Goal: Task Accomplishment & Management: Use online tool/utility

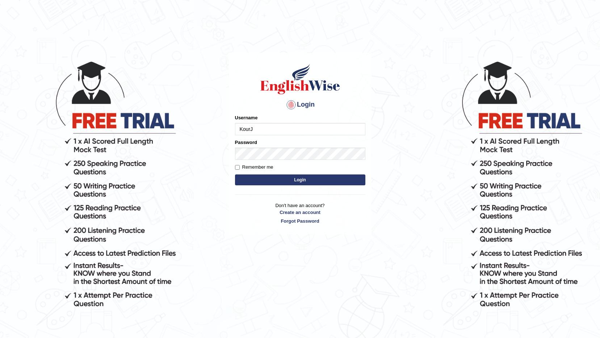
click at [285, 127] on input "KourJ" at bounding box center [300, 129] width 130 height 12
type input "K"
type input "l"
type input "LawrenceFC"
click at [397, 167] on body "Login Please fix the following errors: Username LawrenceFC Password Remember me…" at bounding box center [300, 199] width 600 height 338
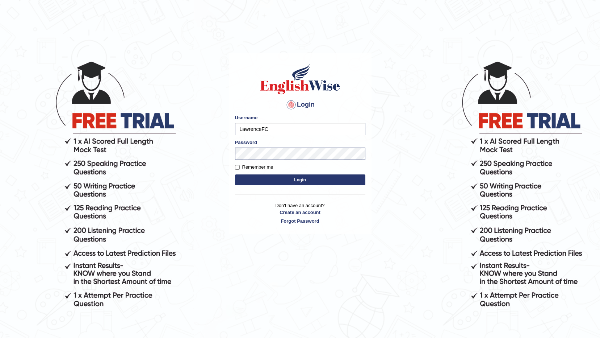
click at [293, 181] on button "Login" at bounding box center [300, 179] width 130 height 11
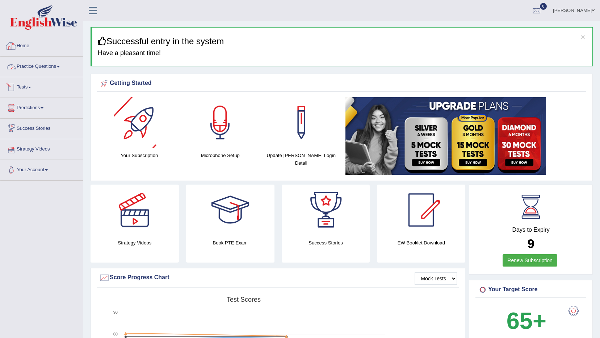
click at [27, 47] on link "Home" at bounding box center [41, 45] width 83 height 18
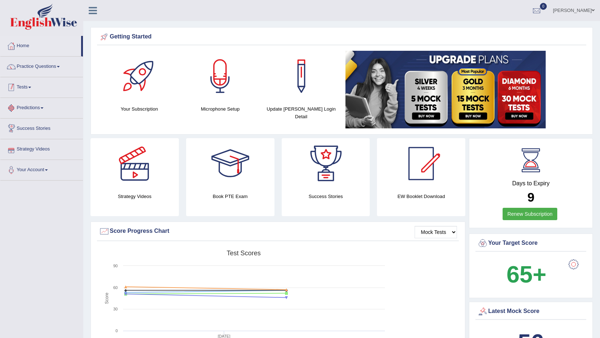
click at [26, 86] on link "Tests" at bounding box center [41, 86] width 83 height 18
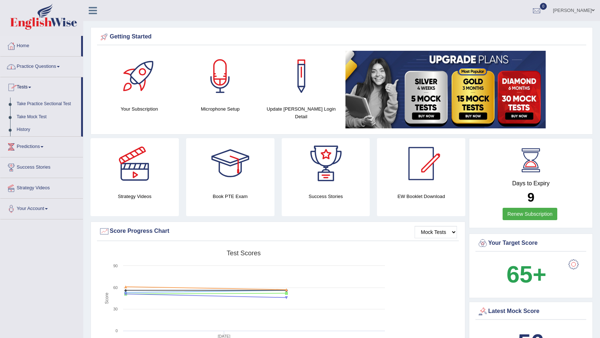
click at [32, 69] on link "Practice Questions" at bounding box center [41, 66] width 83 height 18
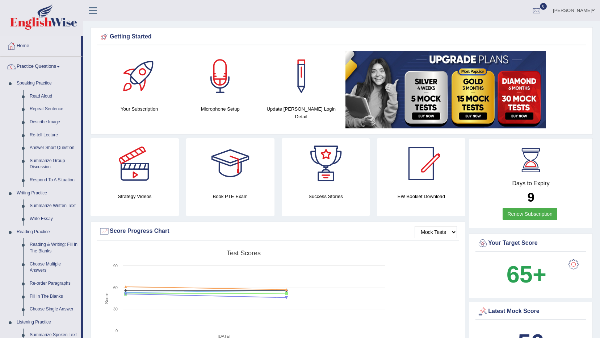
click at [32, 69] on link "Practice Questions" at bounding box center [40, 66] width 81 height 18
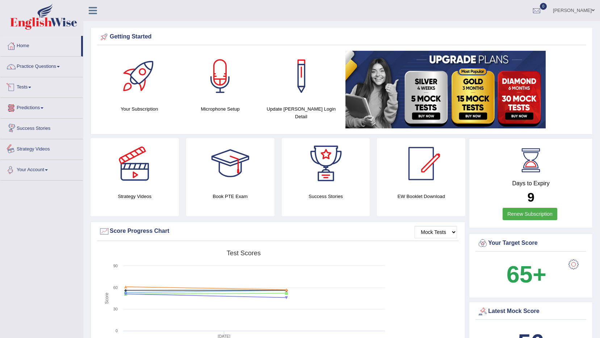
click at [13, 47] on div at bounding box center [11, 46] width 11 height 11
click at [23, 91] on link "Tests" at bounding box center [41, 86] width 83 height 18
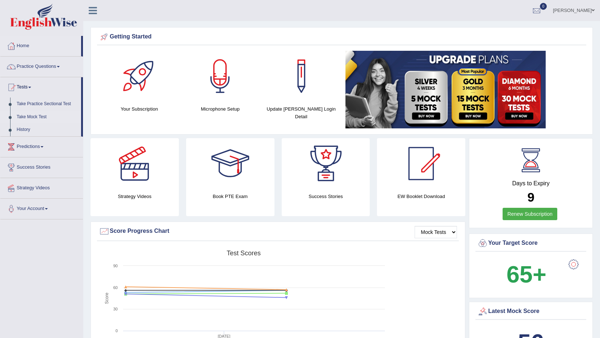
click at [20, 117] on link "Take Mock Test" at bounding box center [47, 116] width 68 height 13
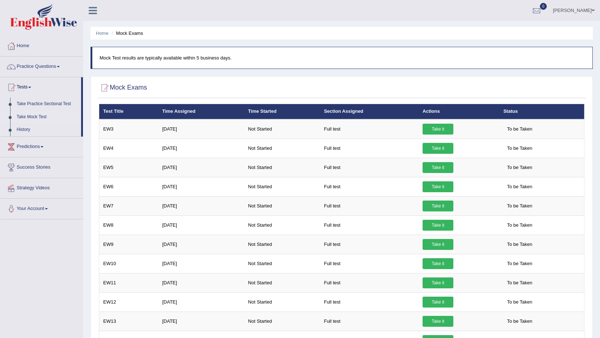
click at [424, 127] on link "Take it" at bounding box center [438, 129] width 31 height 11
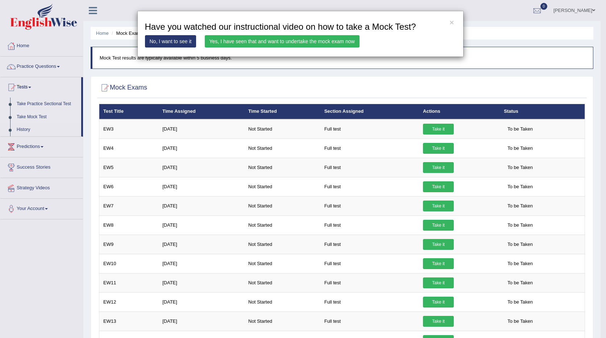
click at [258, 43] on link "Yes, I have seen that and want to undertake the mock exam now" at bounding box center [282, 41] width 155 height 12
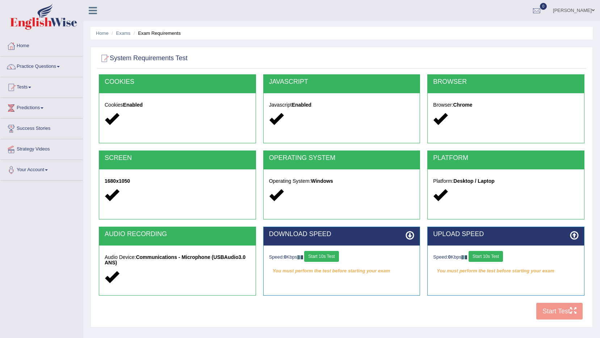
click at [326, 258] on button "Start 10s Test" at bounding box center [321, 256] width 34 height 11
click at [492, 254] on button "Start 10s Test" at bounding box center [486, 256] width 34 height 11
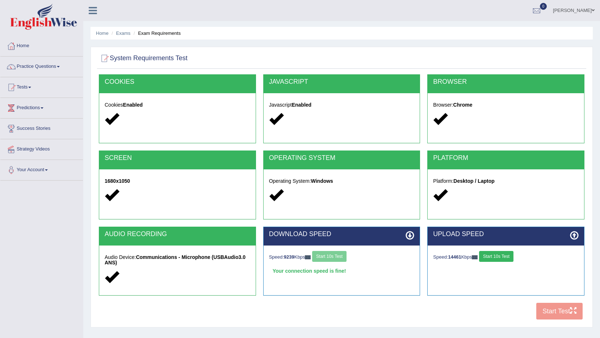
click at [500, 257] on button "Start 10s Test" at bounding box center [496, 256] width 34 height 11
click at [544, 312] on button "Start Test" at bounding box center [559, 310] width 46 height 17
